Goal: Transaction & Acquisition: Purchase product/service

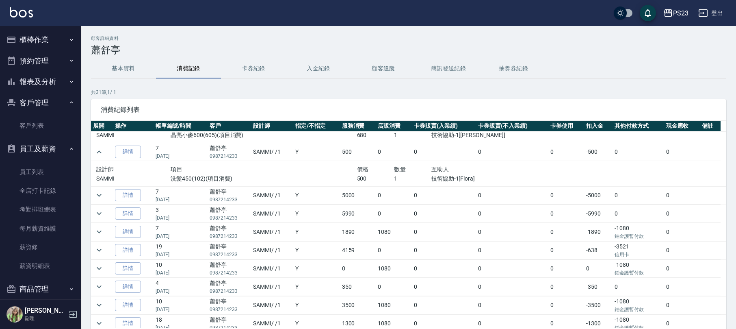
scroll to position [10, 0]
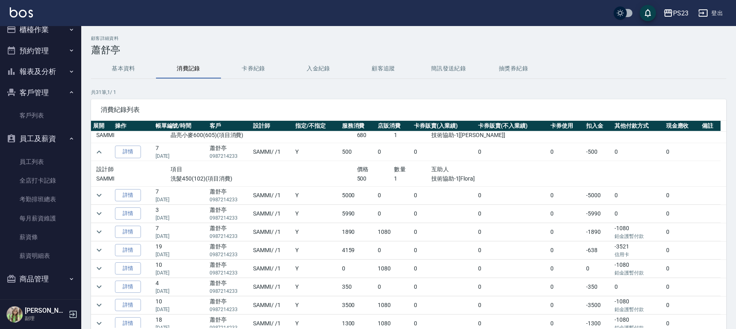
click at [30, 281] on button "商品管理" at bounding box center [40, 278] width 75 height 21
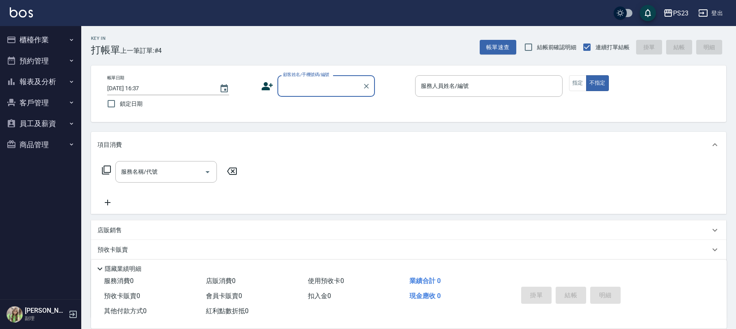
click at [33, 98] on button "客戶管理" at bounding box center [40, 102] width 75 height 21
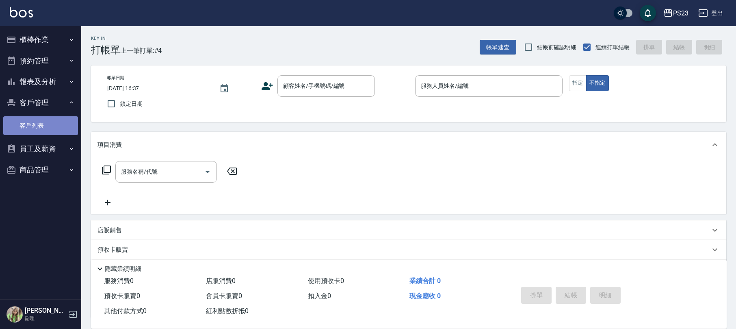
click at [25, 124] on link "客戶列表" at bounding box center [40, 125] width 75 height 19
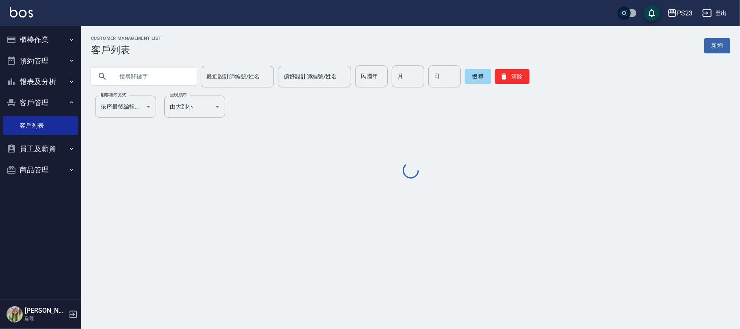
click at [170, 82] on input "text" at bounding box center [152, 76] width 76 height 22
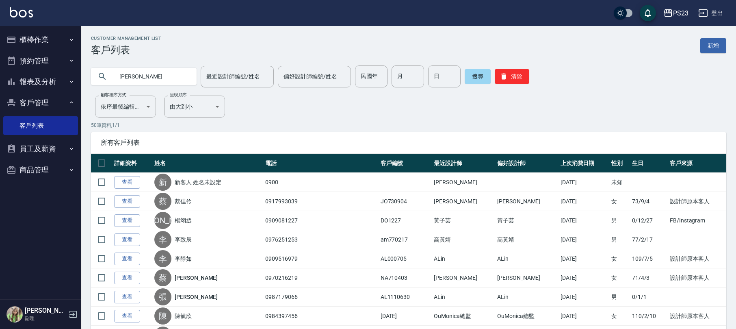
type input "[PERSON_NAME]"
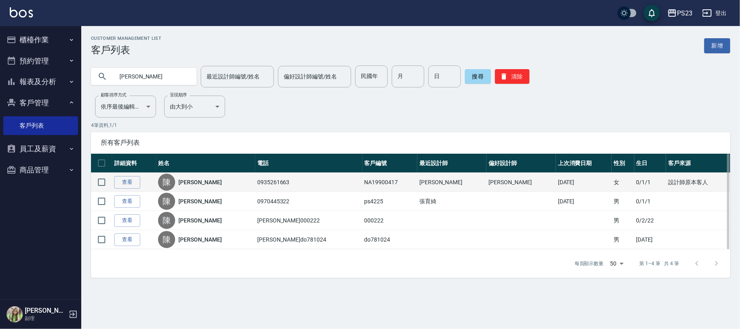
click at [205, 180] on div "[PERSON_NAME]" at bounding box center [205, 181] width 95 height 17
click at [199, 184] on link "[PERSON_NAME]" at bounding box center [199, 182] width 43 height 8
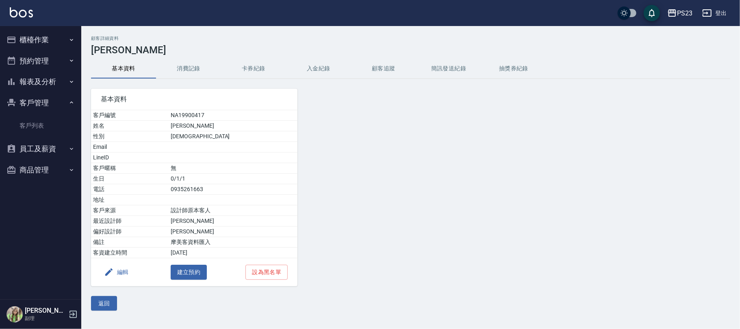
click at [323, 64] on button "入金紀錄" at bounding box center [318, 68] width 65 height 19
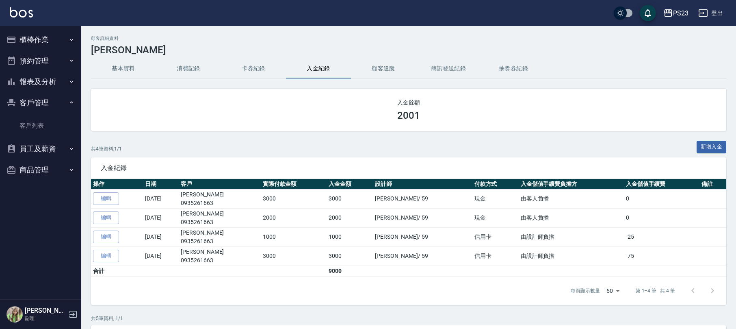
drag, startPoint x: 182, startPoint y: 74, endPoint x: 186, endPoint y: 70, distance: 4.9
click at [182, 73] on button "消費記錄" at bounding box center [188, 68] width 65 height 19
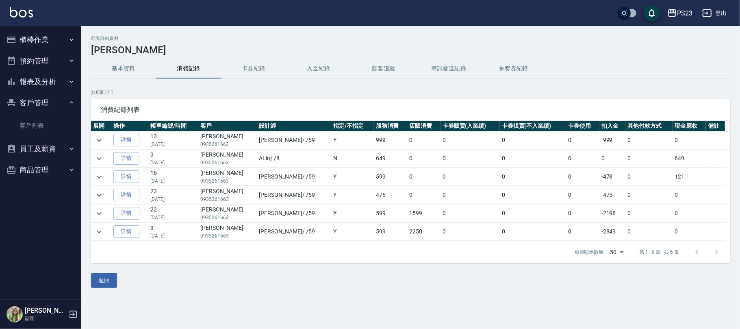
click at [332, 70] on button "入金紀錄" at bounding box center [318, 68] width 65 height 19
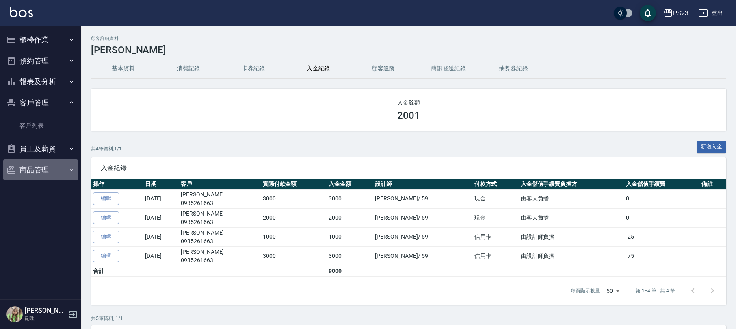
click at [32, 169] on button "商品管理" at bounding box center [40, 169] width 75 height 21
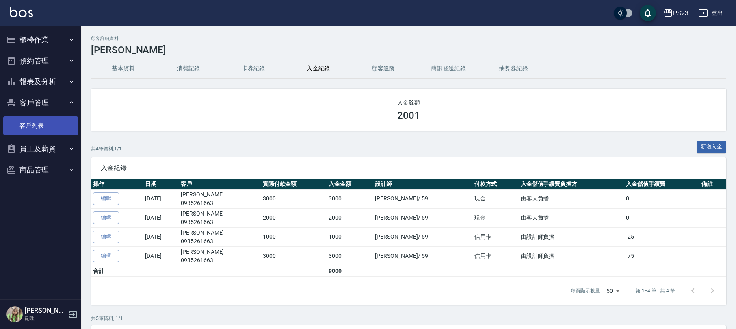
click at [36, 129] on link "客戶列表" at bounding box center [40, 125] width 75 height 19
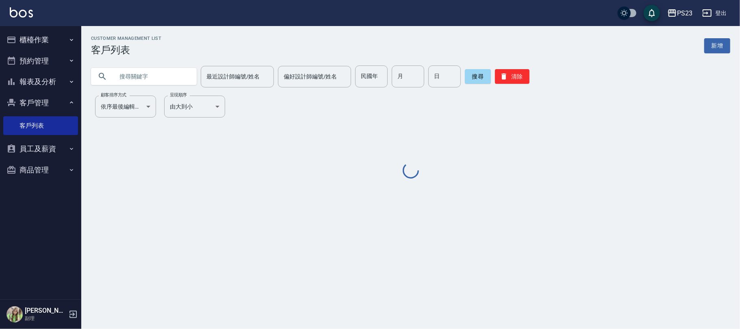
click at [148, 83] on input "text" at bounding box center [152, 76] width 76 height 22
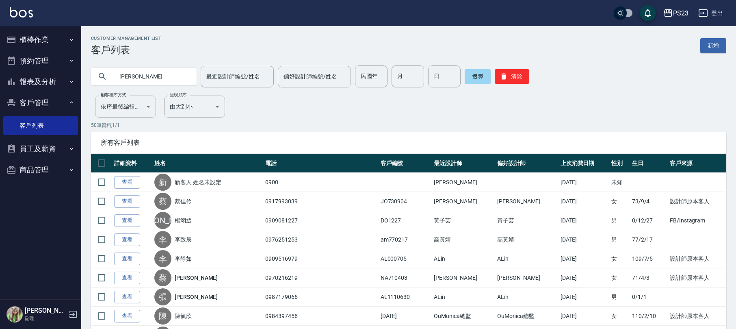
type input "[PERSON_NAME]"
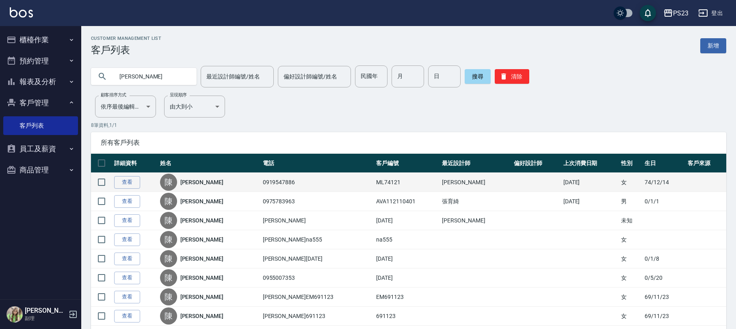
click at [194, 180] on link "[PERSON_NAME]" at bounding box center [201, 182] width 43 height 8
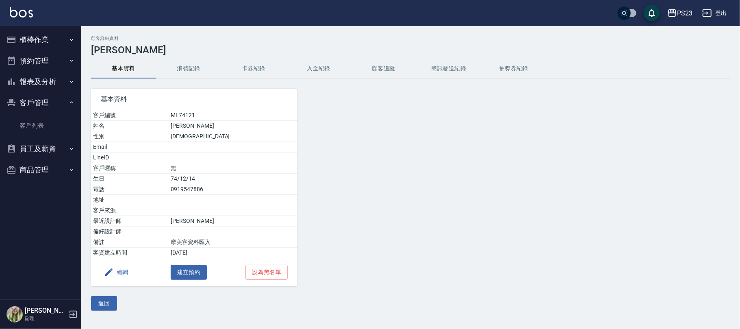
click at [319, 71] on button "入金紀錄" at bounding box center [318, 68] width 65 height 19
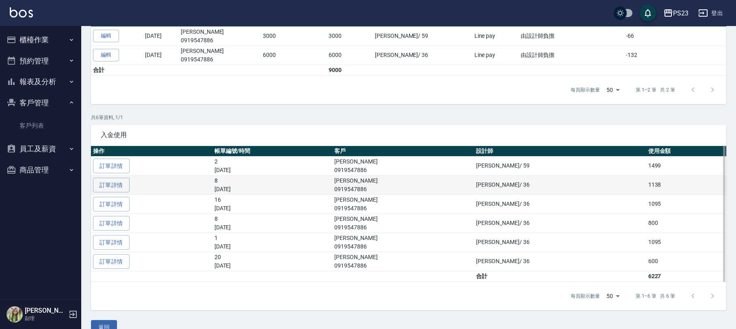
scroll to position [108, 0]
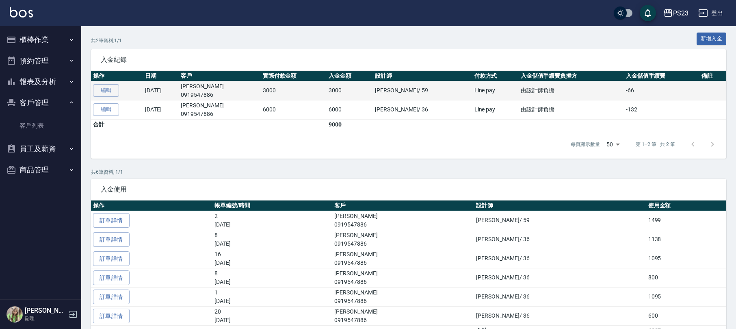
click at [211, 91] on p "0919547886" at bounding box center [220, 95] width 78 height 9
click at [223, 91] on p "0919547886" at bounding box center [220, 95] width 78 height 9
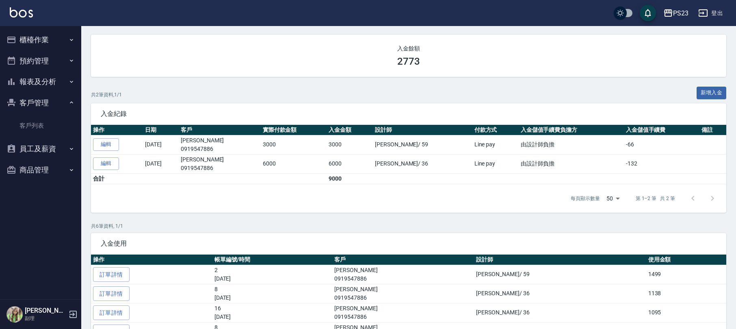
scroll to position [0, 0]
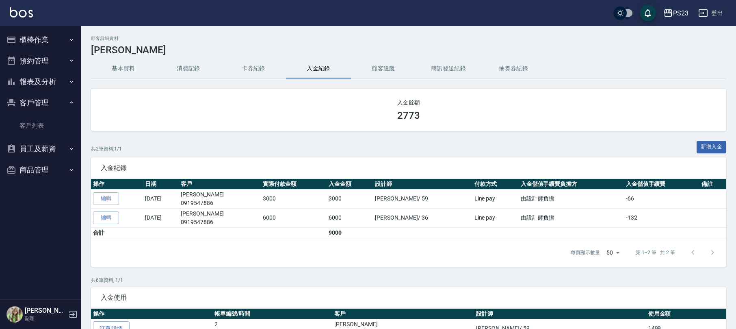
click at [203, 69] on button "消費記錄" at bounding box center [188, 68] width 65 height 19
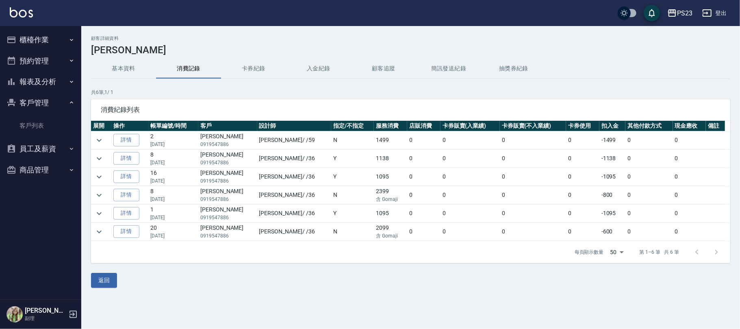
click at [266, 71] on button "卡券紀錄" at bounding box center [253, 68] width 65 height 19
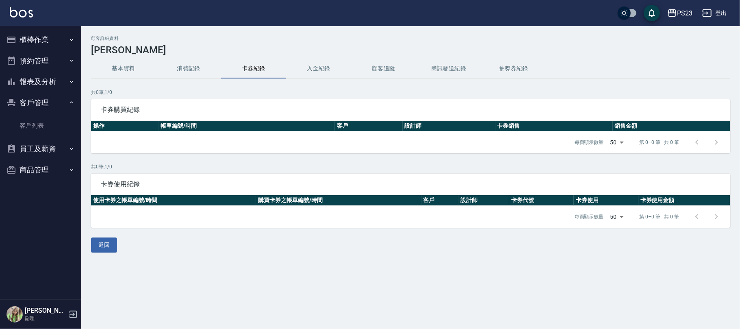
click at [338, 64] on button "入金紀錄" at bounding box center [318, 68] width 65 height 19
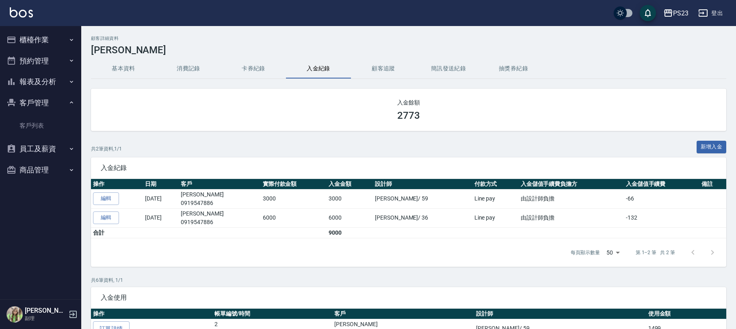
click at [209, 68] on button "消費記錄" at bounding box center [188, 68] width 65 height 19
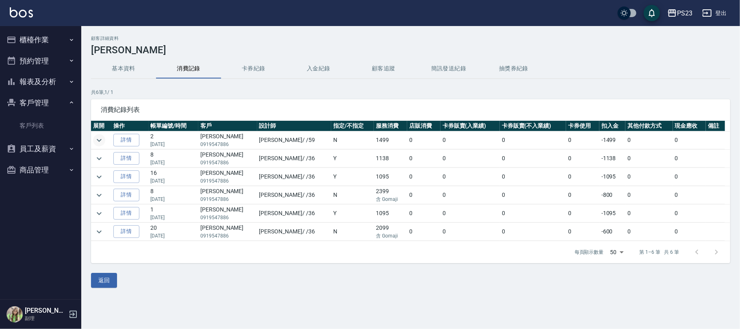
click at [94, 140] on icon "expand row" at bounding box center [99, 140] width 10 height 10
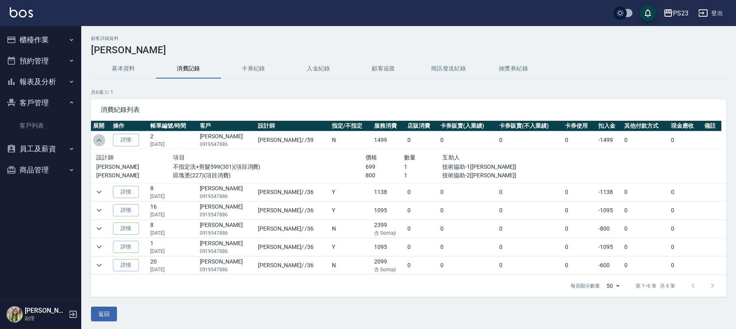
click at [100, 141] on icon "expand row" at bounding box center [99, 140] width 10 height 10
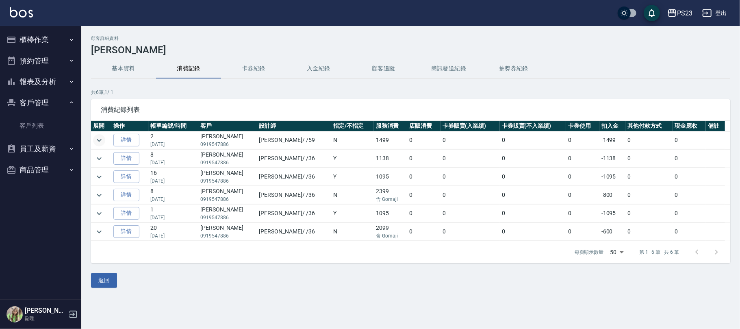
click at [247, 69] on button "卡券紀錄" at bounding box center [253, 68] width 65 height 19
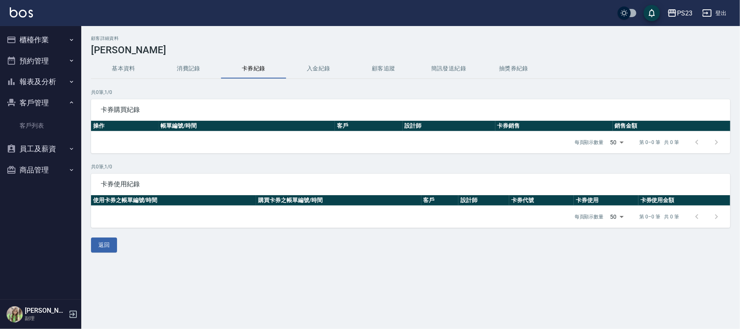
click at [332, 66] on button "入金紀錄" at bounding box center [318, 68] width 65 height 19
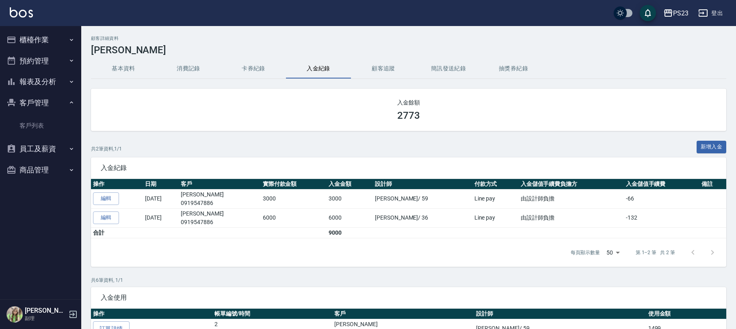
click at [194, 56] on div "顧客詳細資料 [PERSON_NAME] 基本資料 消費記錄 卡券紀錄 入金紀錄 顧客追蹤 簡訊發送紀錄 抽獎券紀錄 入金餘額 2773 共 2 筆資料, 1…" at bounding box center [408, 266] width 655 height 461
click at [189, 67] on button "消費記錄" at bounding box center [188, 68] width 65 height 19
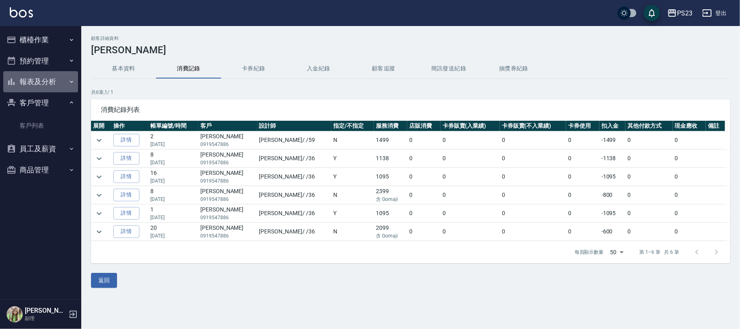
click at [69, 81] on icon "button" at bounding box center [71, 81] width 6 height 6
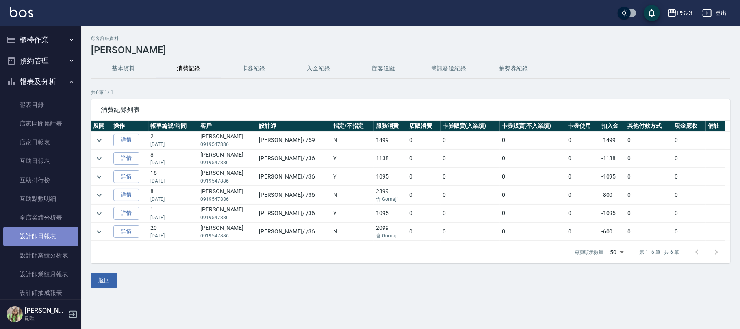
click at [54, 231] on link "設計師日報表" at bounding box center [40, 236] width 75 height 19
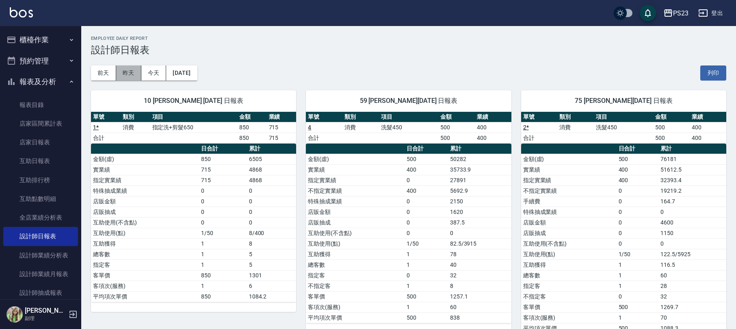
click at [138, 75] on button "昨天" at bounding box center [128, 72] width 25 height 15
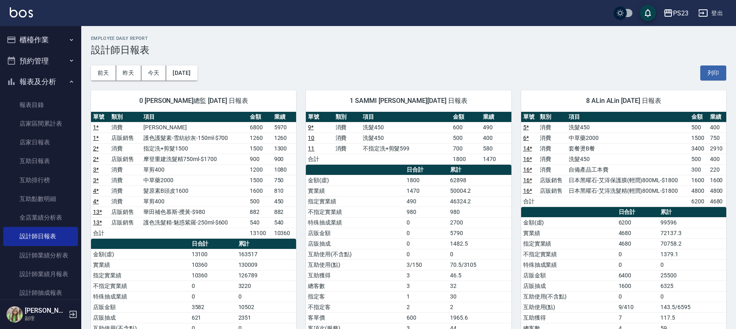
drag, startPoint x: 40, startPoint y: 23, endPoint x: 40, endPoint y: 35, distance: 11.8
click at [40, 37] on button "櫃檯作業" at bounding box center [40, 39] width 75 height 21
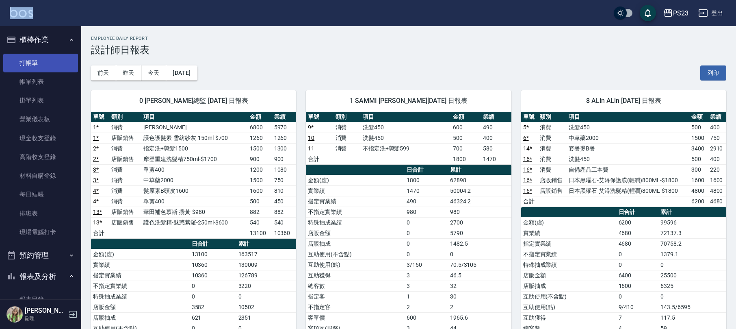
click at [47, 65] on link "打帳單" at bounding box center [40, 63] width 75 height 19
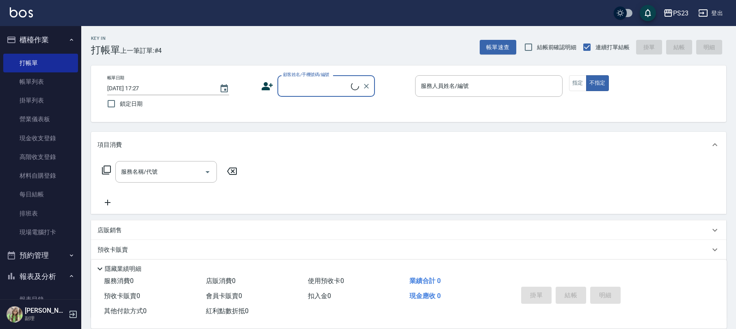
click at [305, 87] on input "顧客姓名/手機號碼/編號" at bounding box center [316, 86] width 70 height 14
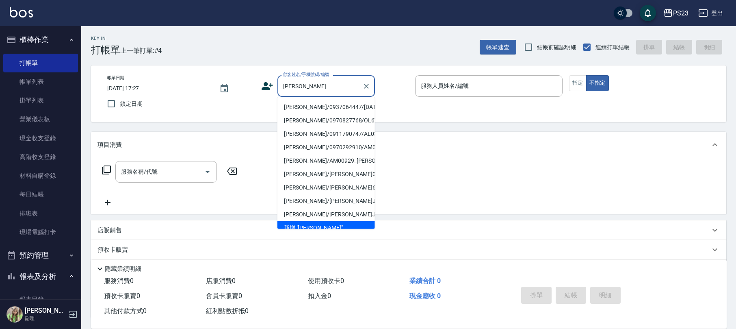
click at [311, 110] on li "[PERSON_NAME]/0937064447/[DATE]" at bounding box center [325, 106] width 97 height 13
type input "[PERSON_NAME]/0937064447/[DATE]"
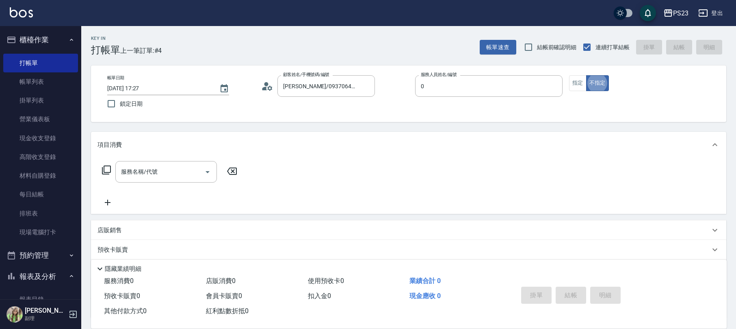
type input "[PERSON_NAME]-0"
type button "false"
click at [108, 167] on icon at bounding box center [107, 170] width 10 height 10
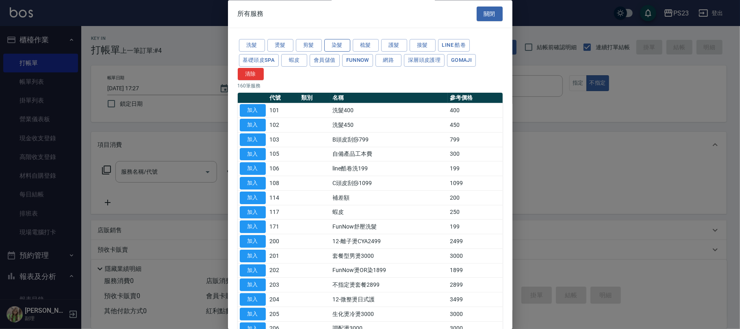
click at [340, 44] on button "染髮" at bounding box center [337, 45] width 26 height 13
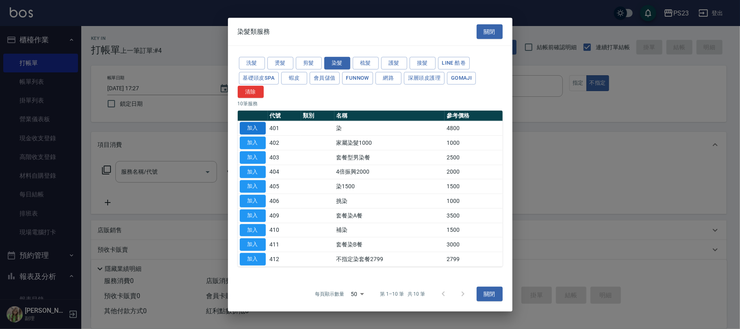
drag, startPoint x: 253, startPoint y: 199, endPoint x: 253, endPoint y: 129, distance: 70.3
click at [253, 129] on tbody "加入 401 染 4800 加入 402 家屬染髮1000 1000 加入 403 套餐型男染餐 2500 加入 404 4倍振興2000 2000 加入 4…" at bounding box center [370, 193] width 265 height 145
click at [250, 128] on button "加入" at bounding box center [253, 128] width 26 height 13
type input "染(401)"
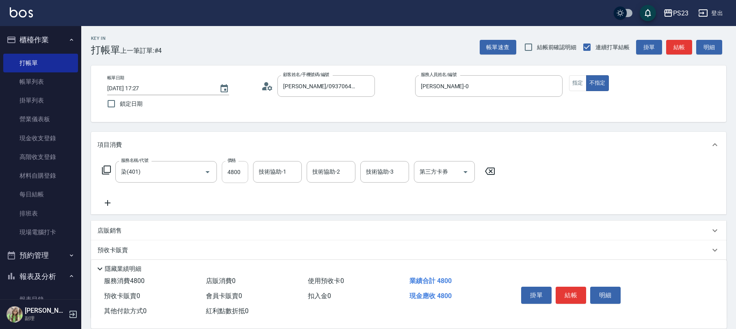
drag, startPoint x: 220, startPoint y: 178, endPoint x: 225, endPoint y: 175, distance: 5.9
click at [220, 178] on div "服務名稱/代號 染(401) 服務名稱/代號 價格 4800 價格 技術協助-1 技術協助-1 技術協助-2 技術協助-2 技術協助-3 技術協助-3 第三方…" at bounding box center [298, 172] width 402 height 22
click at [230, 170] on input "4800" at bounding box center [235, 172] width 26 height 22
type input "3800"
type input "[PERSON_NAME]-0"
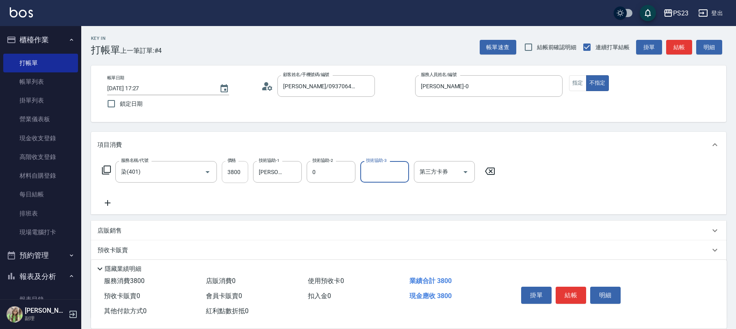
type input "[PERSON_NAME]-0"
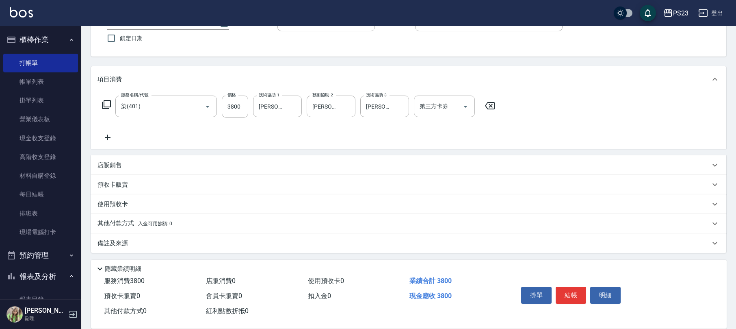
drag, startPoint x: 117, startPoint y: 210, endPoint x: 114, endPoint y: 214, distance: 5.2
click at [114, 214] on div "項目消費 服務名稱/代號 染(401) 服務名稱/代號 價格 3800 價格 技術協助-1 Monica-0 技術協助-1 技術協助-2 Monica-0 技…" at bounding box center [408, 159] width 635 height 186
click at [114, 214] on div "其他付款方式 入金可用餘額: 0" at bounding box center [408, 223] width 635 height 19
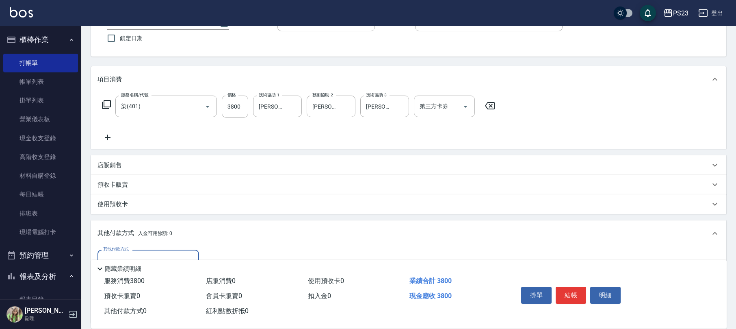
scroll to position [119, 0]
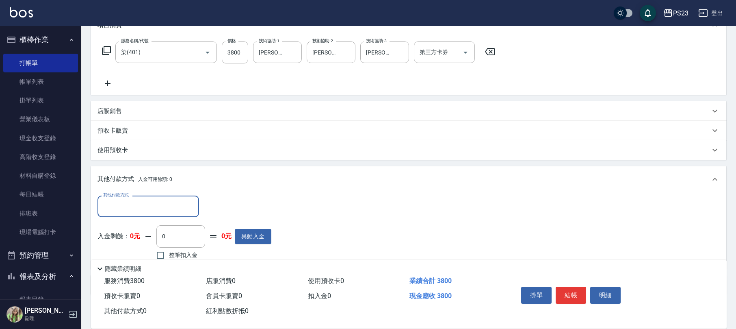
click at [124, 211] on input "其他付款方式" at bounding box center [148, 206] width 94 height 14
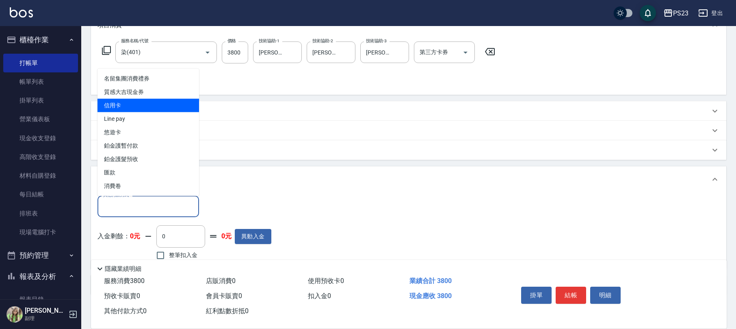
click at [121, 109] on span "信用卡" at bounding box center [148, 105] width 102 height 13
type input "信用卡"
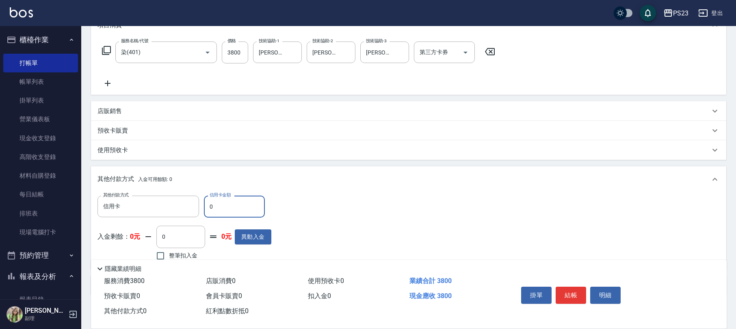
click at [202, 205] on div "其他付款方式 信用卡 其他付款方式 信用卡金額 0 信用卡金額" at bounding box center [184, 206] width 174 height 22
click at [207, 205] on input "0" at bounding box center [234, 206] width 61 height 22
type input "3800"
click at [571, 301] on button "結帳" at bounding box center [571, 294] width 30 height 17
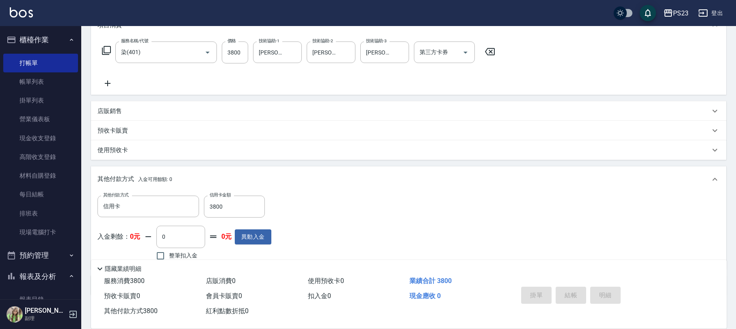
type input "[DATE] 17:28"
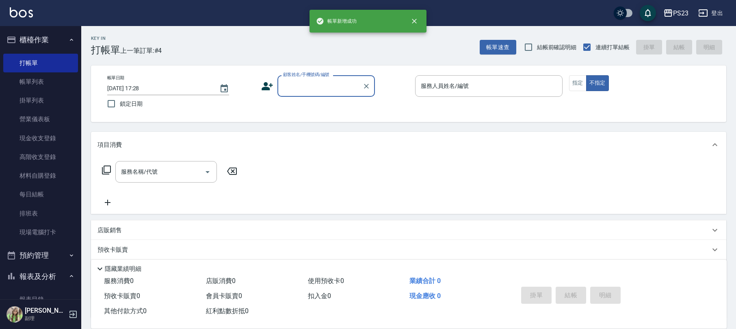
scroll to position [0, 0]
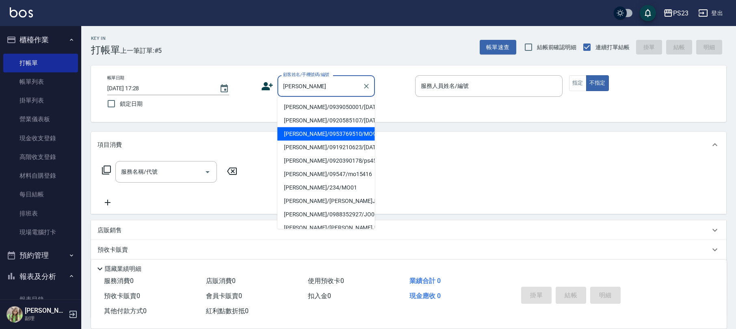
click at [332, 141] on li "[PERSON_NAME]/0953769510/MO954123" at bounding box center [325, 133] width 97 height 13
type input "[PERSON_NAME]/0953769510/MO954123"
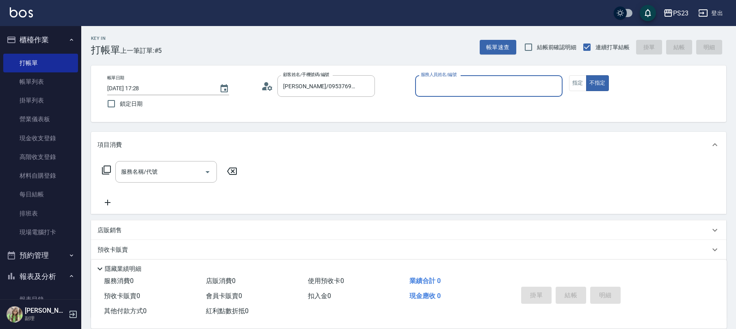
type input "ALin-8"
click at [558, 85] on icon "Clear" at bounding box center [554, 86] width 8 height 8
type input "[PERSON_NAME]-0"
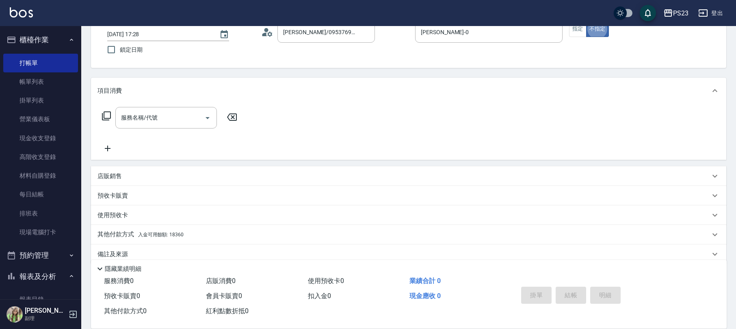
scroll to position [65, 0]
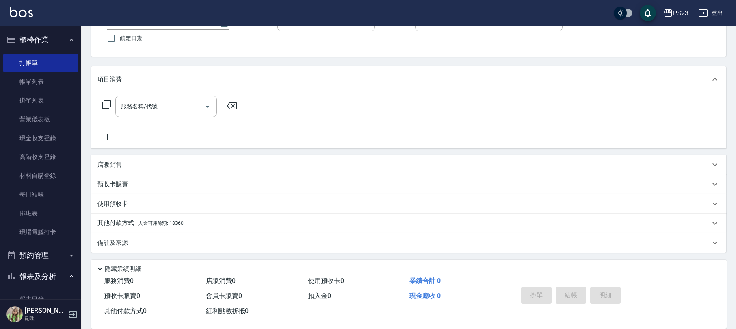
click at [189, 218] on div "其他付款方式 入金可用餘額: 18360" at bounding box center [408, 222] width 635 height 19
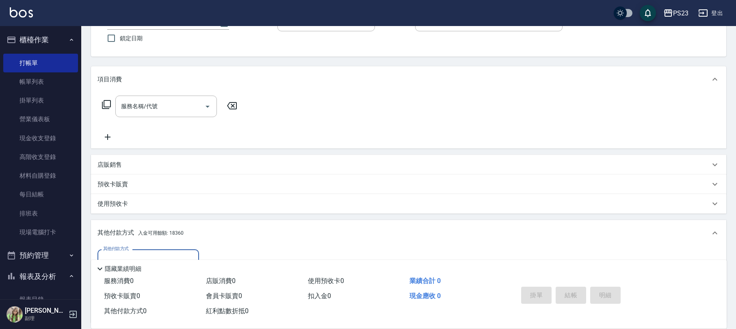
scroll to position [161, 0]
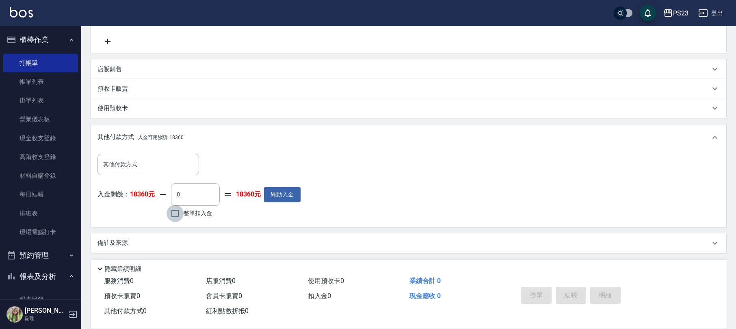
click at [171, 208] on input "整筆扣入金" at bounding box center [175, 213] width 17 height 17
checkbox input "true"
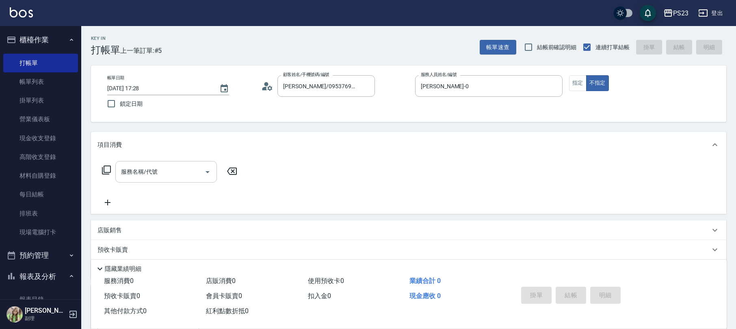
click at [139, 168] on div "服務名稱/代號 服務名稱/代號" at bounding box center [166, 172] width 102 height 22
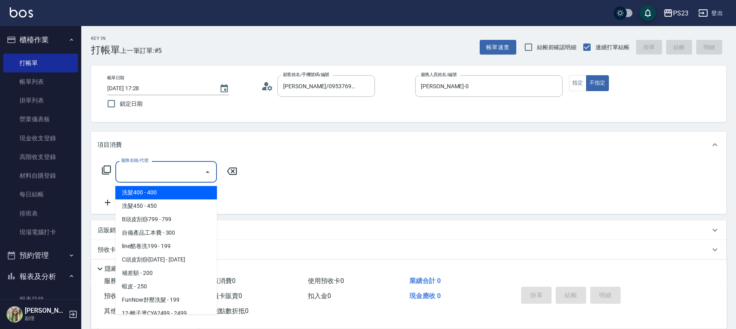
click at [103, 168] on icon at bounding box center [107, 170] width 10 height 10
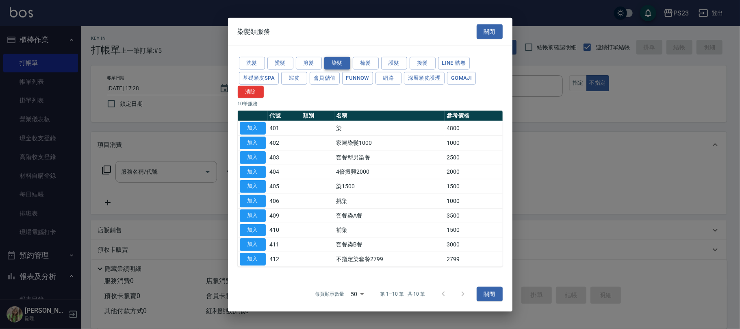
click at [343, 59] on button "染髮" at bounding box center [337, 63] width 26 height 13
click at [255, 229] on button "加入" at bounding box center [253, 229] width 26 height 13
type input "補染(410)"
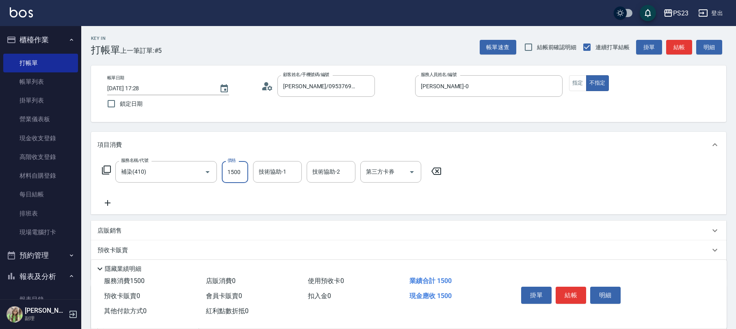
click at [233, 173] on input "1500" at bounding box center [235, 172] width 26 height 22
type input "2000"
type input "[PERSON_NAME]-0"
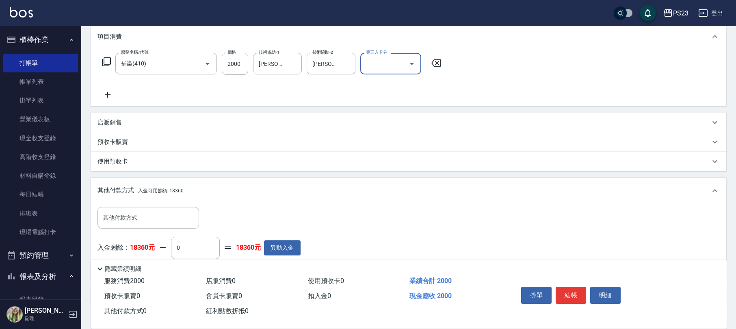
scroll to position [161, 0]
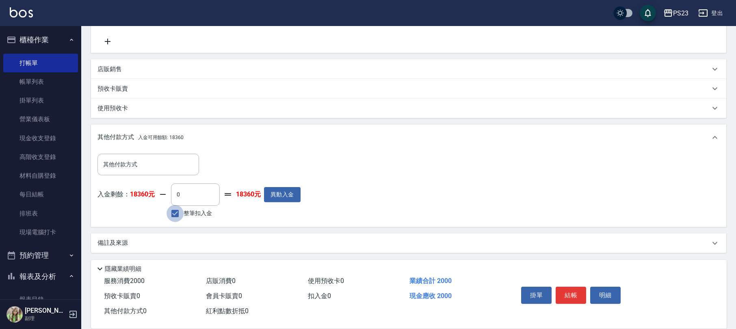
click at [176, 208] on input "整筆扣入金" at bounding box center [175, 213] width 17 height 17
checkbox input "true"
type input "2000"
click at [578, 291] on button "結帳" at bounding box center [571, 294] width 30 height 17
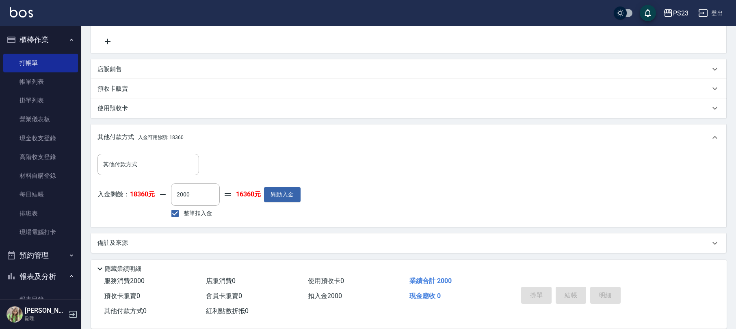
type input "[DATE] 17:29"
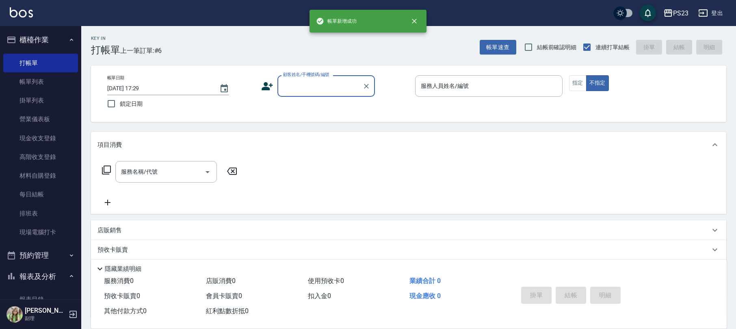
scroll to position [0, 0]
